Goal: Book appointment/travel/reservation

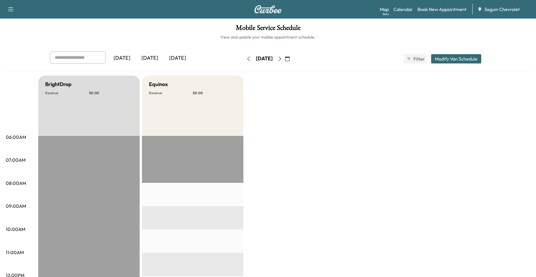
click at [244, 61] on button "button" at bounding box center [249, 58] width 10 height 9
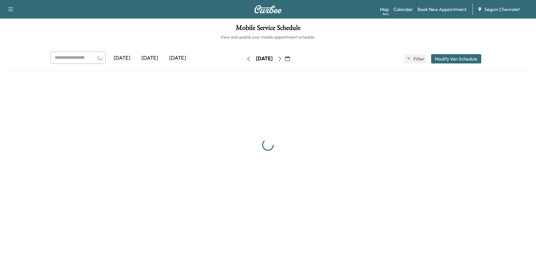
click at [244, 61] on button "button" at bounding box center [249, 58] width 10 height 9
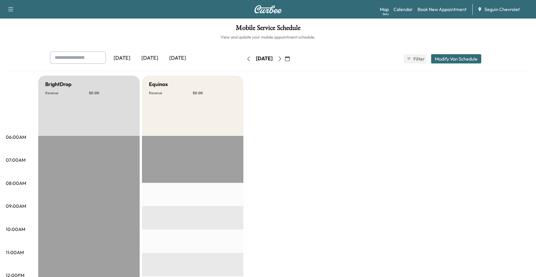
click at [285, 59] on button "button" at bounding box center [280, 58] width 10 height 9
click at [282, 59] on icon "button" at bounding box center [279, 58] width 5 height 5
click at [246, 60] on icon "button" at bounding box center [248, 58] width 5 height 5
click at [290, 59] on icon "button" at bounding box center [287, 58] width 5 height 5
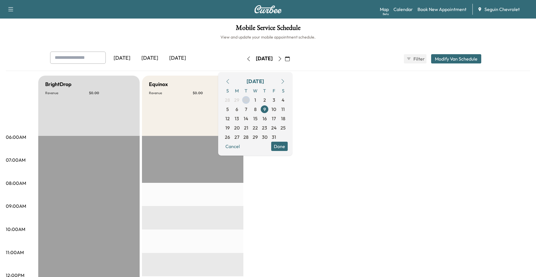
click at [230, 82] on icon "button" at bounding box center [227, 81] width 5 height 5
click at [288, 138] on div "S M T W T F S 31 1 2 3 4 5 6 7 8 9 10 11 12 13 14 15 16 17 18 19 20 21 22 23 24…" at bounding box center [255, 114] width 65 height 56
click at [275, 138] on span "3" at bounding box center [274, 137] width 3 height 7
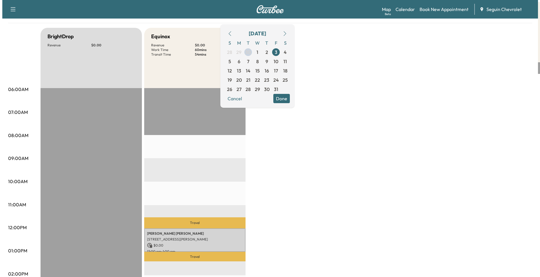
scroll to position [58, 0]
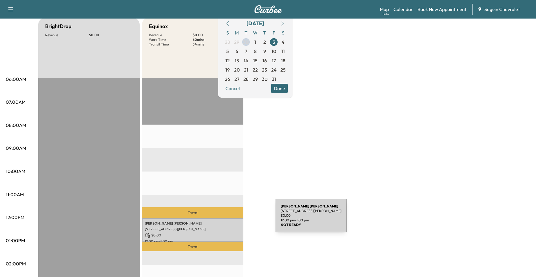
click at [229, 225] on div "[PERSON_NAME] [STREET_ADDRESS][PERSON_NAME] $ 0.00 12:00 pm - 1:00 pm" at bounding box center [192, 229] width 101 height 23
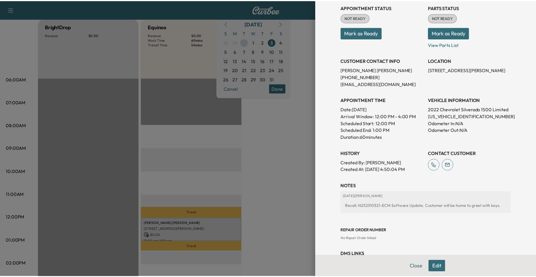
scroll to position [87, 0]
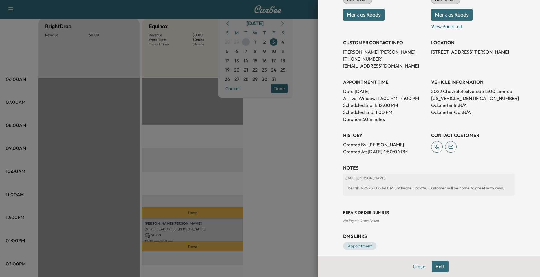
click at [266, 165] on div at bounding box center [270, 138] width 540 height 277
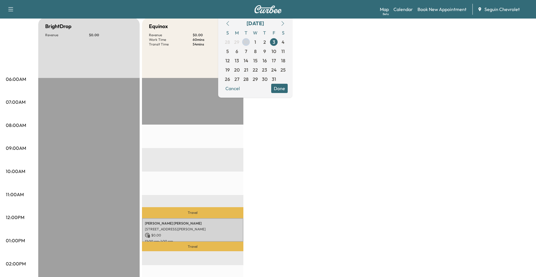
click at [109, 141] on div "EST Start" at bounding box center [88, 265] width 101 height 374
click at [152, 145] on div "Travel [PERSON_NAME] [STREET_ADDRESS][PERSON_NAME] $ 0.00 12:00 pm - 1:00 pm Tr…" at bounding box center [192, 265] width 101 height 374
click at [255, 91] on div "Cancel Done" at bounding box center [255, 88] width 65 height 9
click at [242, 90] on button "Cancel" at bounding box center [233, 88] width 20 height 9
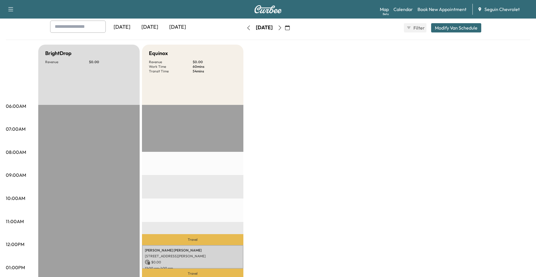
scroll to position [29, 0]
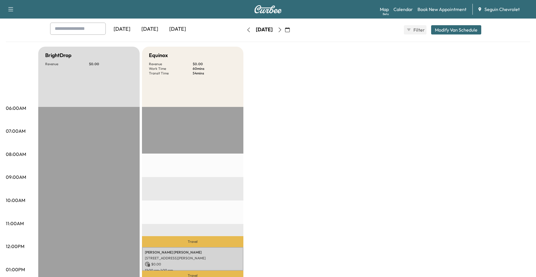
click at [290, 31] on icon "button" at bounding box center [287, 30] width 5 height 5
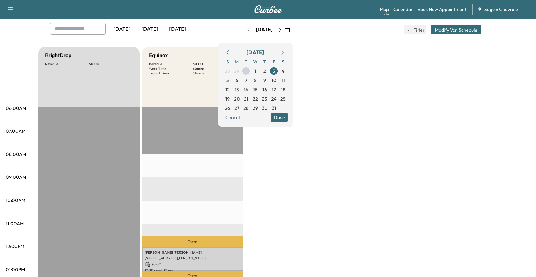
click at [233, 49] on button "button" at bounding box center [228, 52] width 10 height 9
click at [233, 50] on button "button" at bounding box center [228, 52] width 10 height 9
click at [230, 51] on icon "button" at bounding box center [227, 52] width 5 height 5
click at [266, 109] on span "2" at bounding box center [264, 108] width 3 height 7
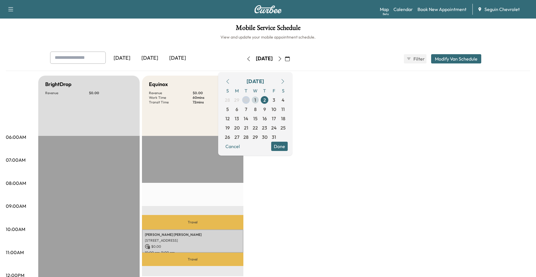
click at [260, 99] on span "1" at bounding box center [255, 99] width 9 height 9
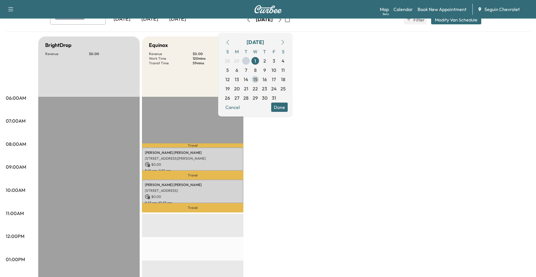
scroll to position [29, 0]
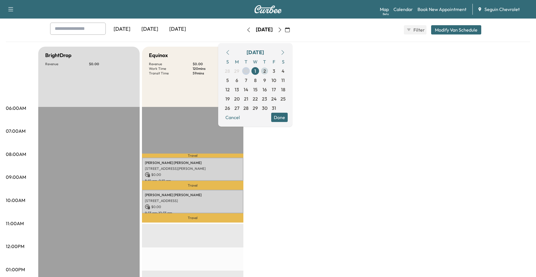
click at [269, 71] on span "2" at bounding box center [264, 70] width 9 height 9
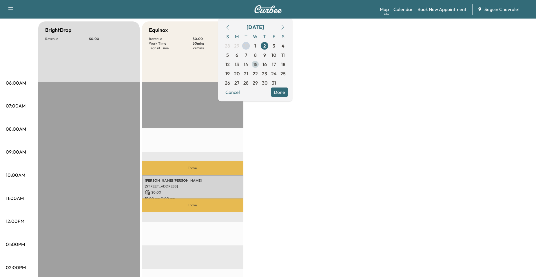
scroll to position [29, 0]
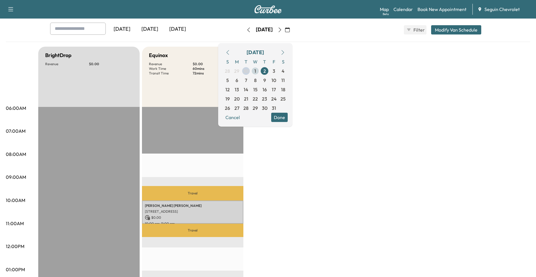
click at [260, 72] on span "1" at bounding box center [255, 70] width 9 height 9
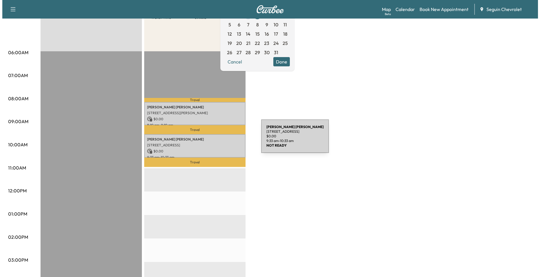
scroll to position [87, 0]
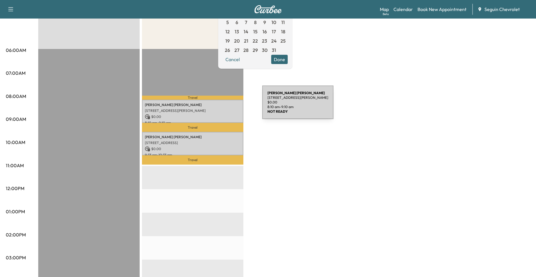
click at [219, 106] on p "[PERSON_NAME]" at bounding box center [193, 105] width 96 height 5
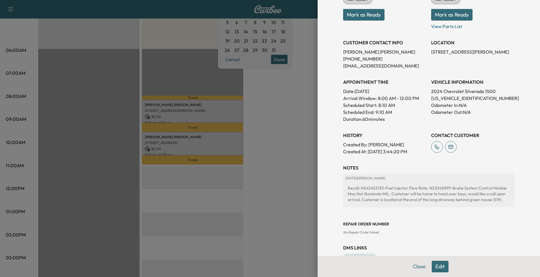
click at [289, 173] on div at bounding box center [270, 138] width 540 height 277
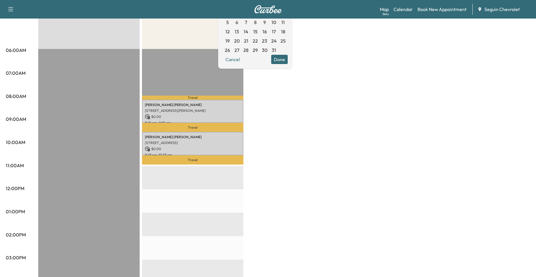
scroll to position [58, 0]
